Goal: Browse casually

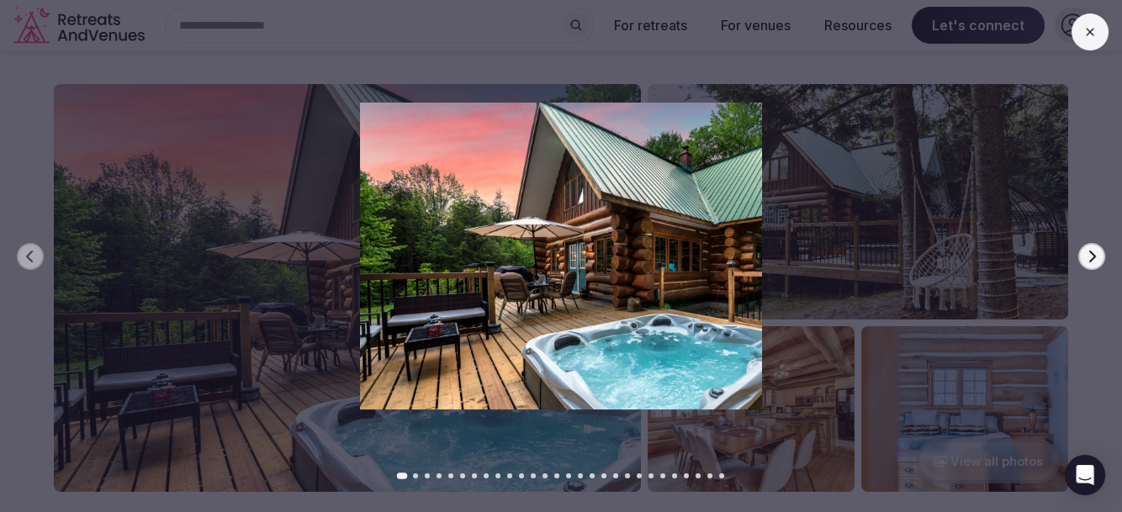
click at [1088, 254] on icon "button" at bounding box center [1091, 256] width 13 height 13
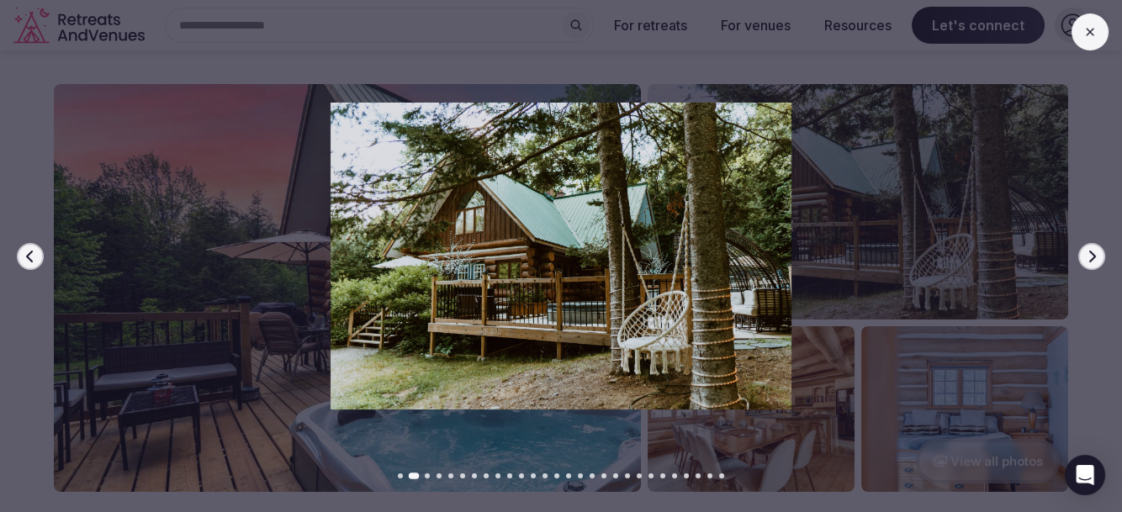
click at [1088, 254] on icon "button" at bounding box center [1091, 256] width 13 height 13
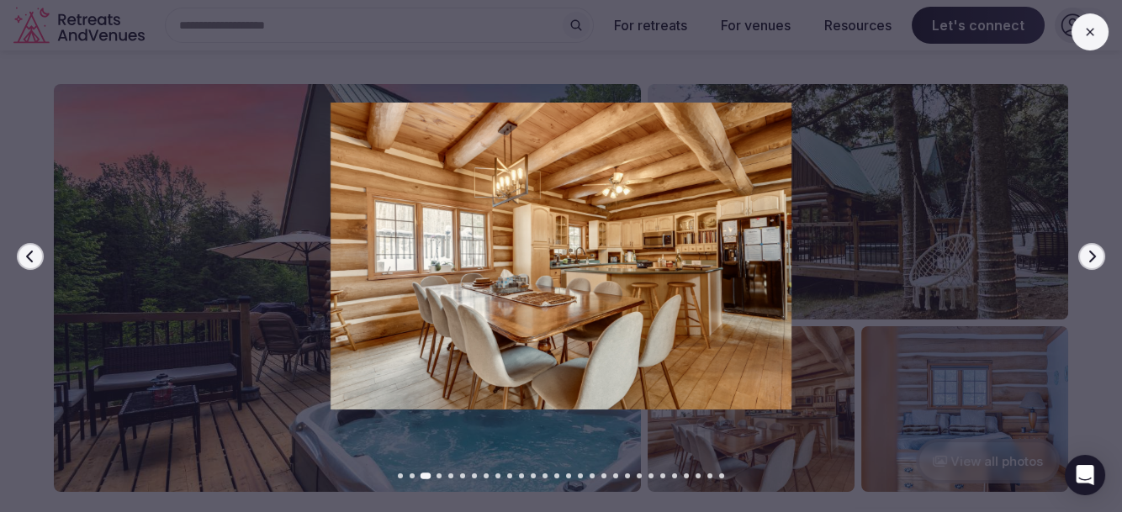
click at [1088, 254] on icon "button" at bounding box center [1091, 256] width 13 height 13
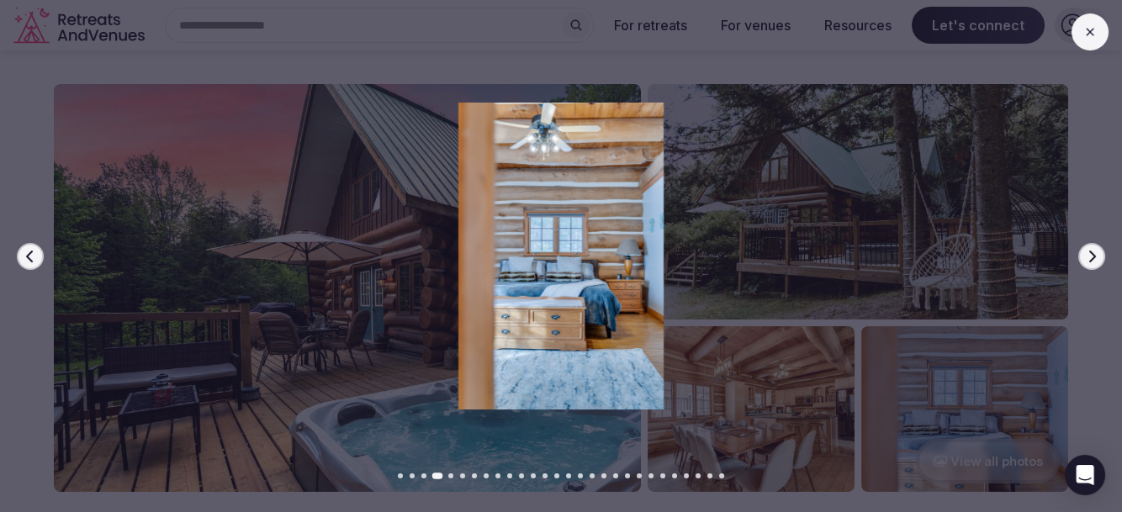
click at [1093, 258] on icon "button" at bounding box center [1092, 256] width 7 height 12
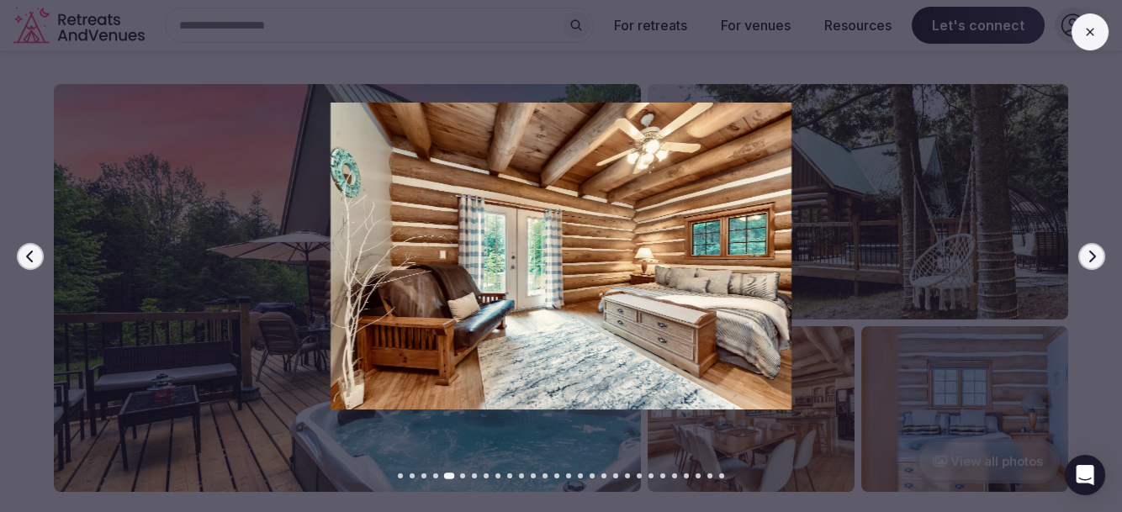
click at [1093, 258] on icon "button" at bounding box center [1092, 256] width 7 height 12
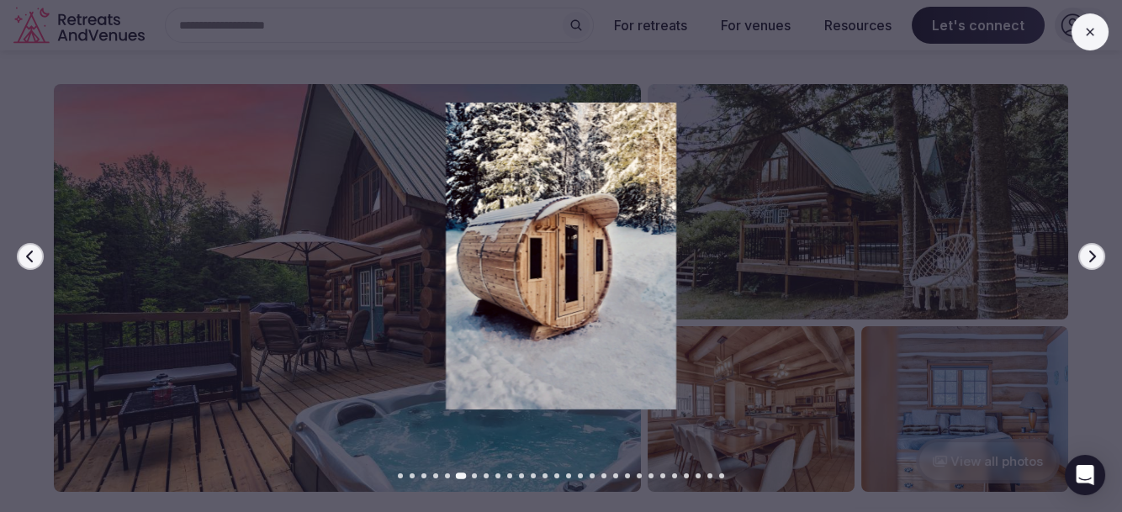
click at [1093, 258] on icon "button" at bounding box center [1092, 256] width 7 height 12
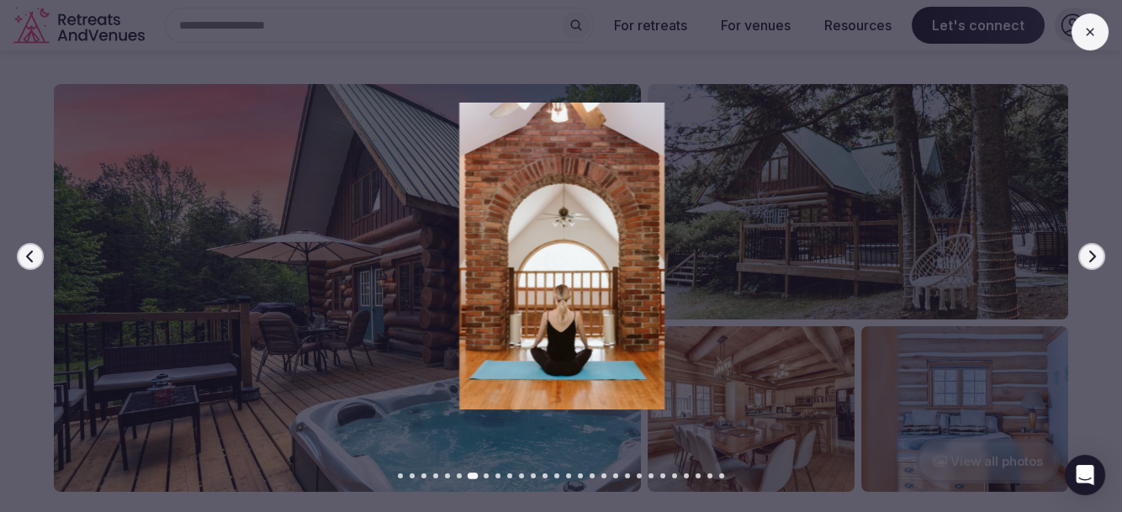
click at [1093, 258] on icon "button" at bounding box center [1092, 256] width 7 height 12
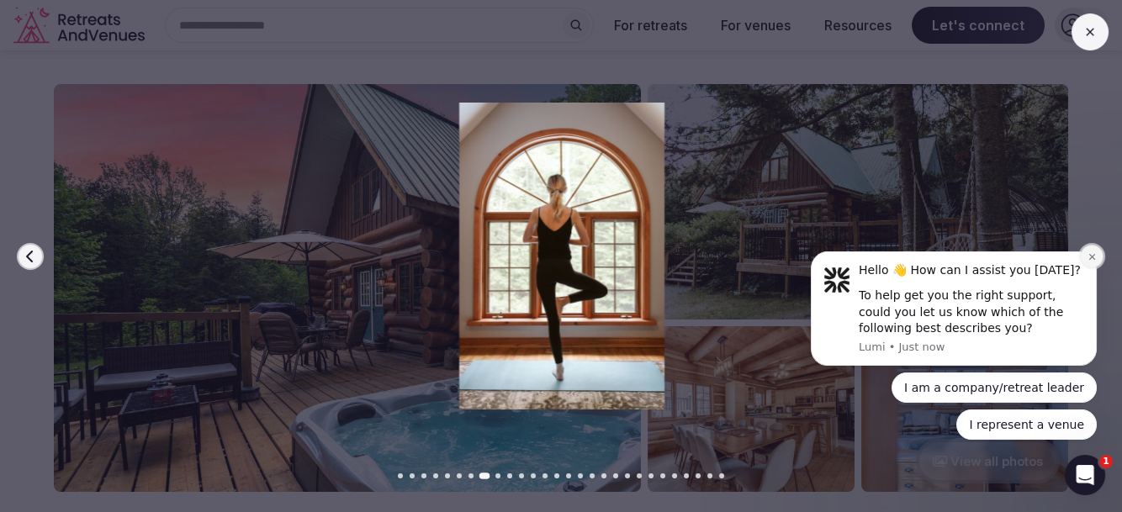
click at [1091, 261] on icon "Dismiss notification" at bounding box center [1092, 256] width 9 height 9
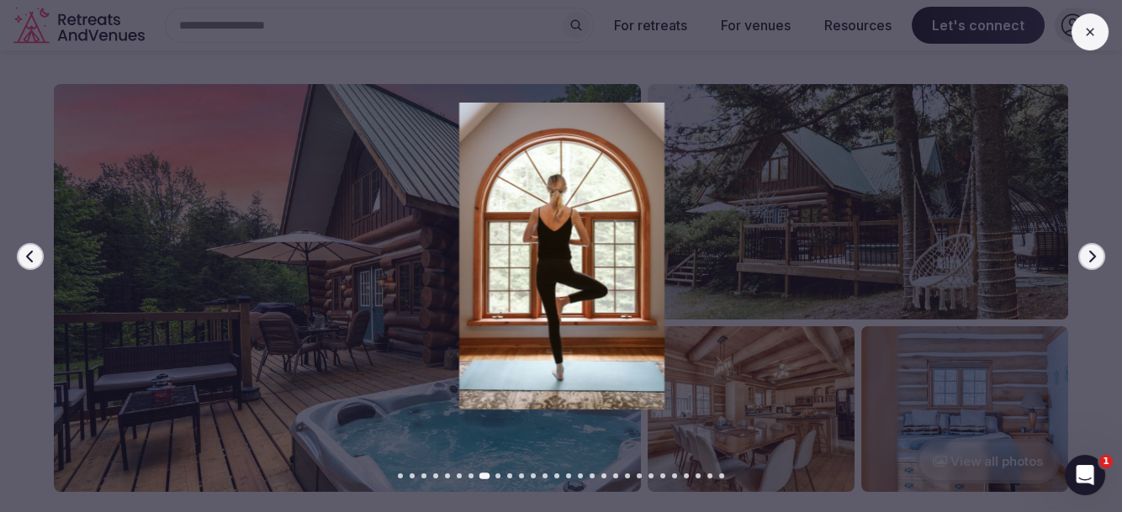
click at [1098, 257] on icon "button" at bounding box center [1091, 256] width 13 height 13
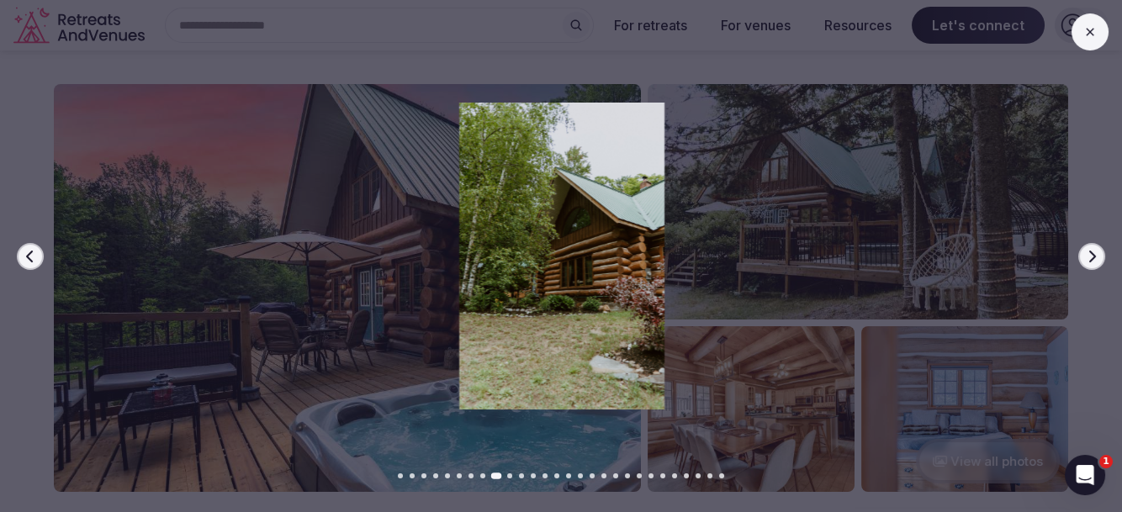
click at [1098, 257] on icon "button" at bounding box center [1091, 256] width 13 height 13
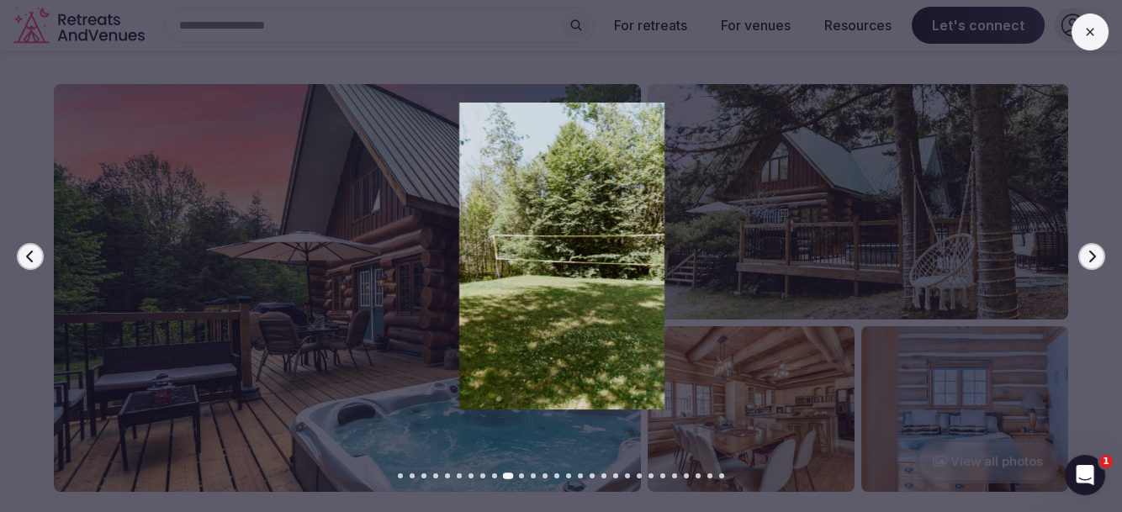
click at [1098, 257] on icon "button" at bounding box center [1091, 256] width 13 height 13
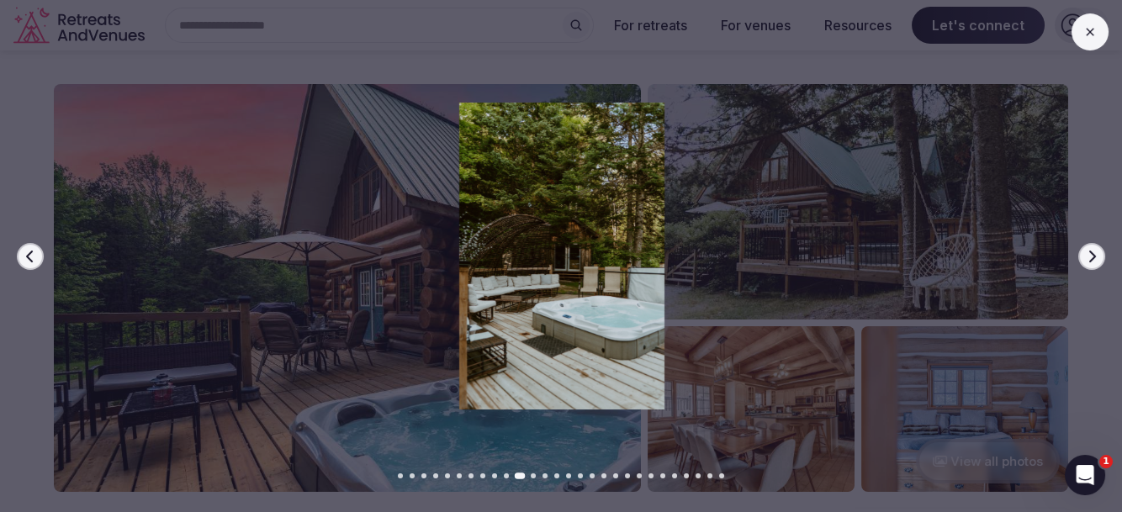
click at [1098, 257] on icon "button" at bounding box center [1091, 256] width 13 height 13
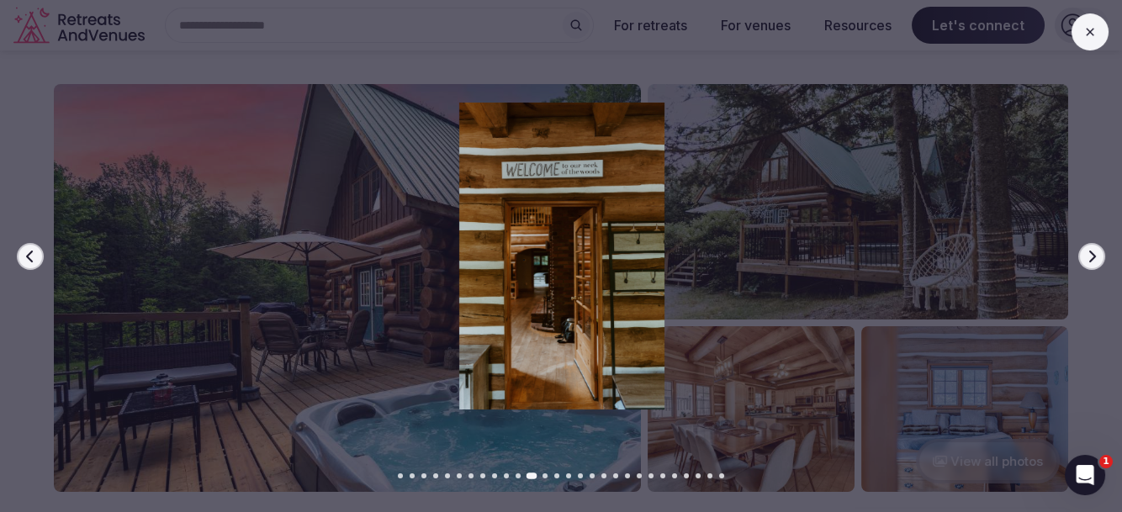
click at [1098, 257] on icon "button" at bounding box center [1091, 256] width 13 height 13
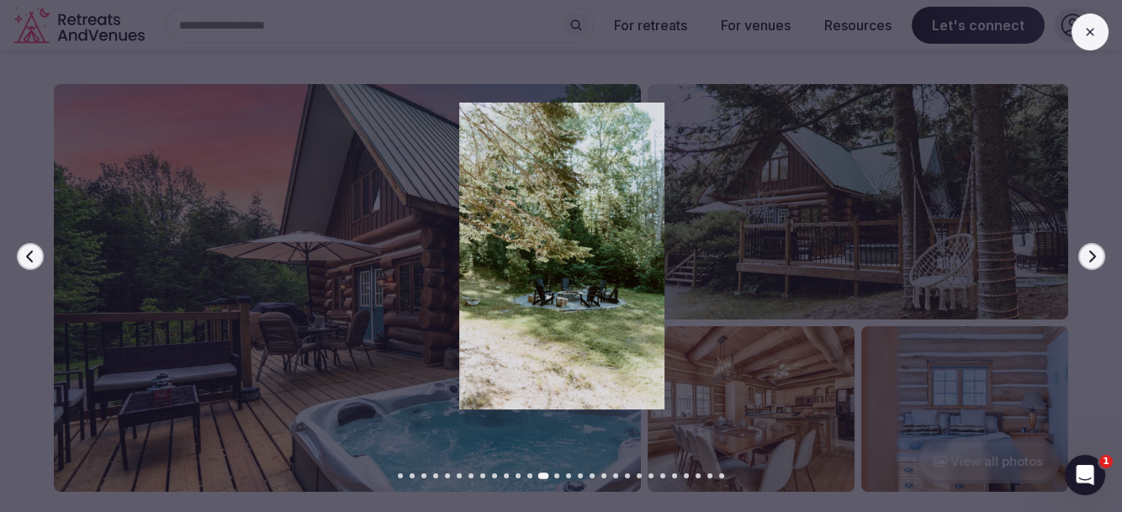
click at [1098, 257] on icon "button" at bounding box center [1091, 256] width 13 height 13
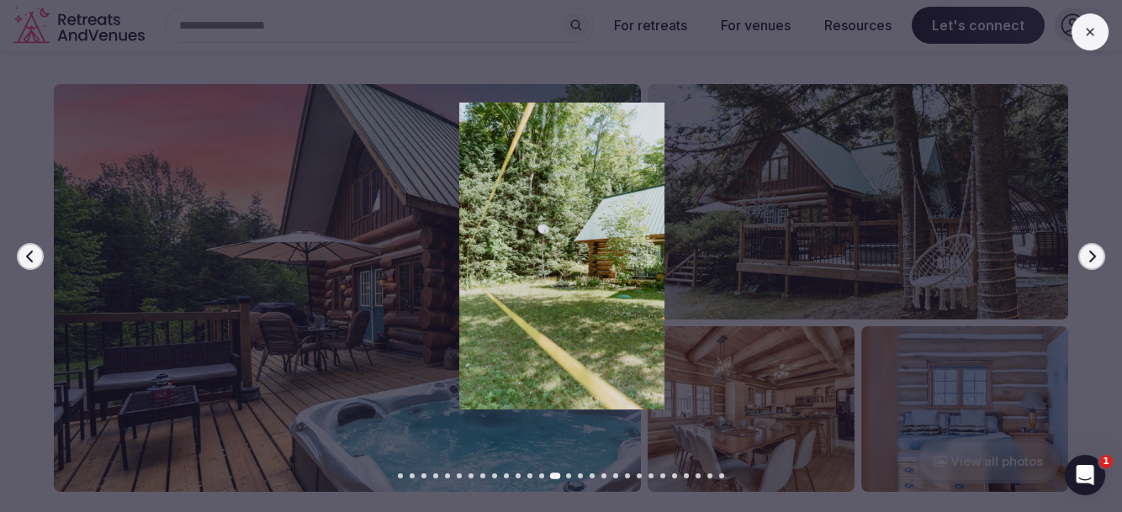
click at [1098, 257] on icon "button" at bounding box center [1091, 256] width 13 height 13
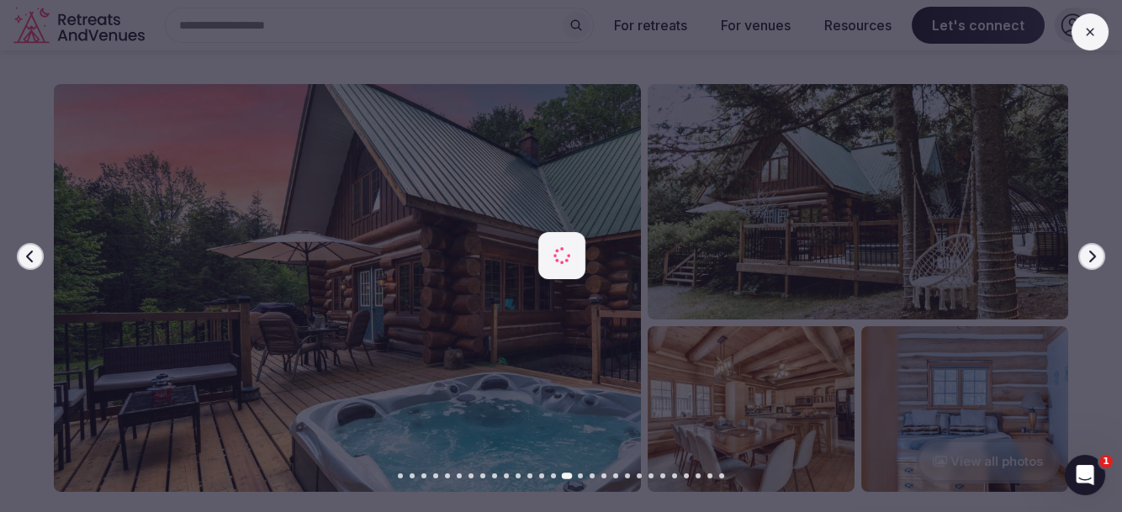
click at [1098, 257] on icon "button" at bounding box center [1091, 256] width 13 height 13
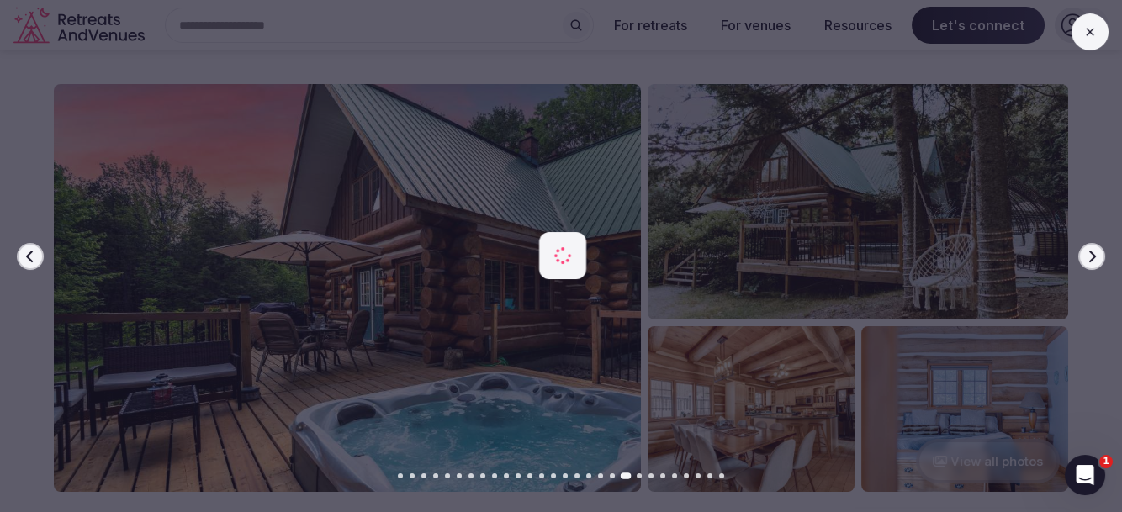
click at [1098, 257] on icon "button" at bounding box center [1091, 256] width 13 height 13
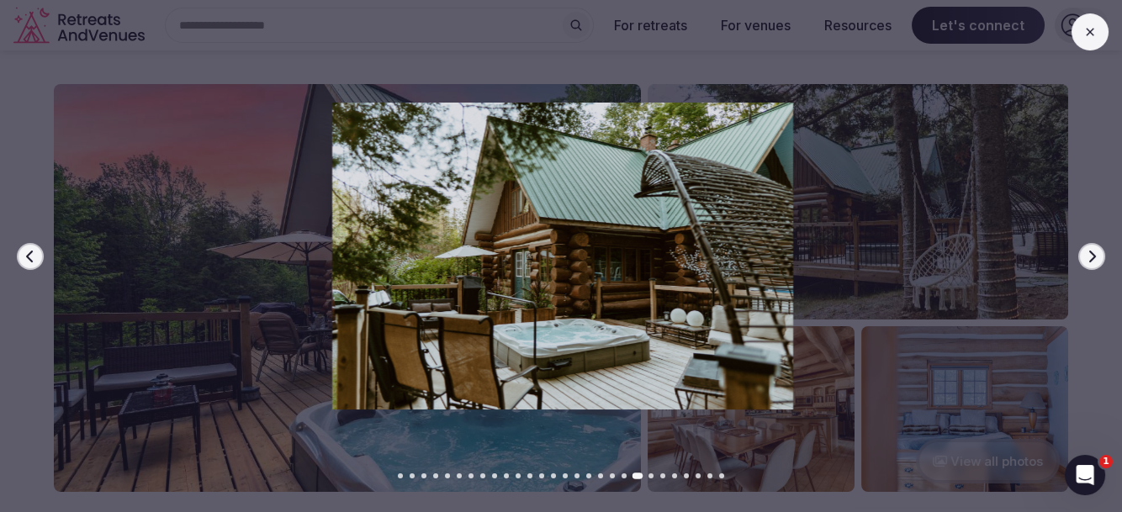
click at [1090, 258] on icon "button" at bounding box center [1091, 256] width 13 height 13
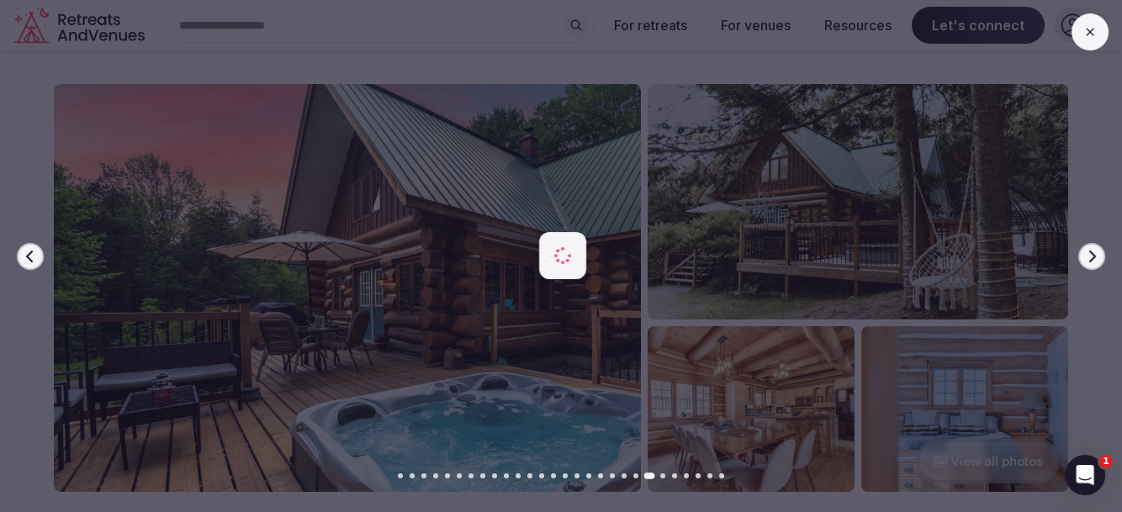
click at [1090, 258] on icon "button" at bounding box center [1091, 256] width 13 height 13
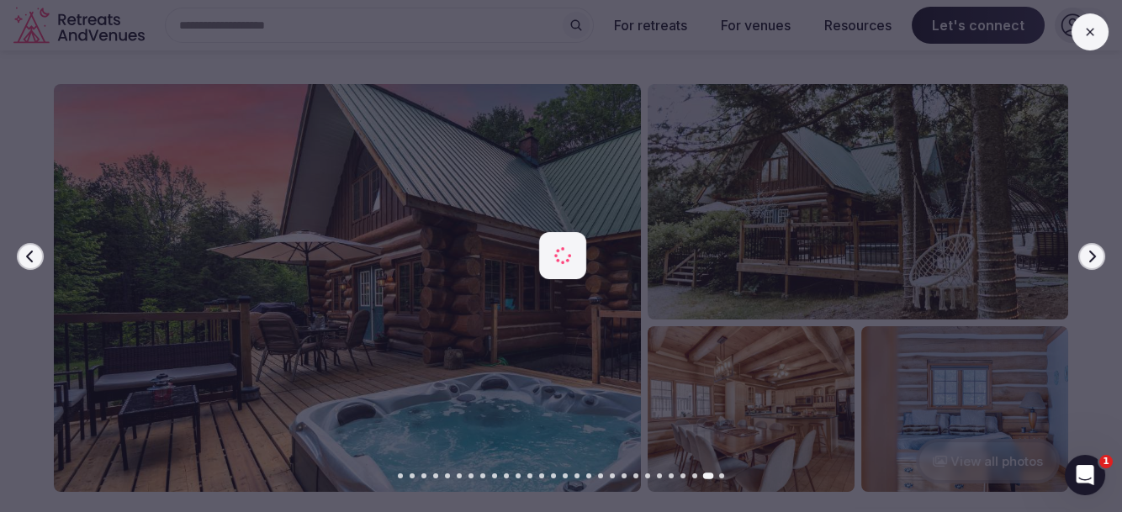
click at [1090, 258] on icon "button" at bounding box center [1091, 256] width 13 height 13
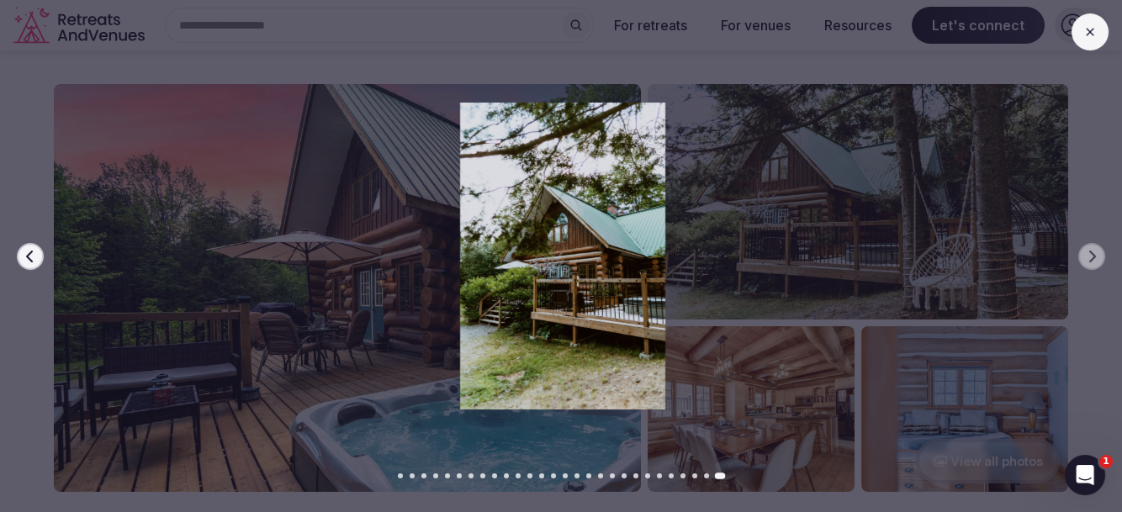
click at [1080, 38] on button at bounding box center [1090, 31] width 37 height 37
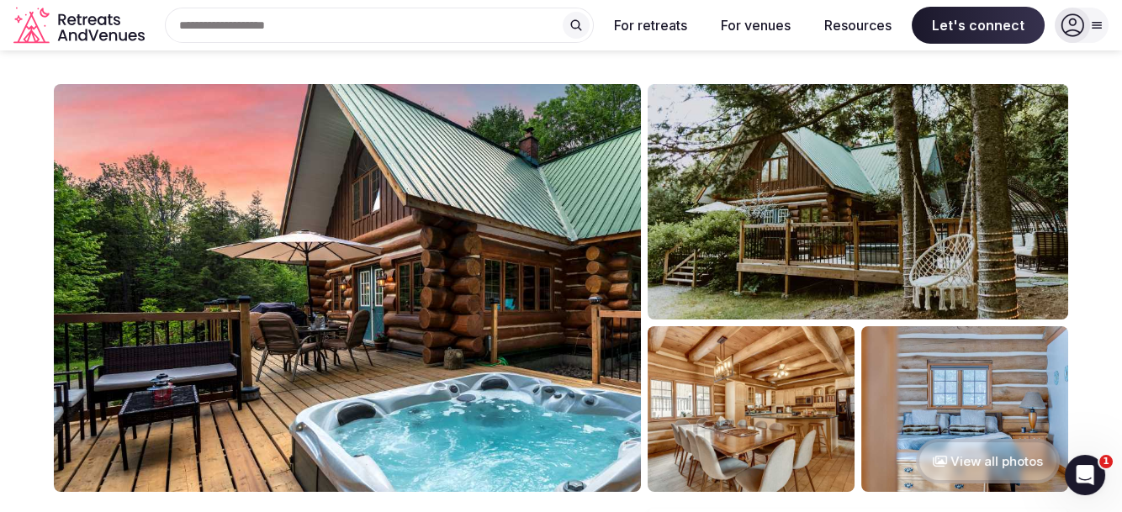
click at [109, 30] on icon "Retreats and Venues company logo" at bounding box center [80, 26] width 135 height 38
